Goal: Information Seeking & Learning: Understand process/instructions

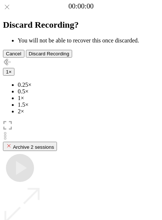
scroll to position [66, 0]
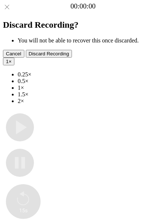
type input "**********"
